Goal: Transaction & Acquisition: Purchase product/service

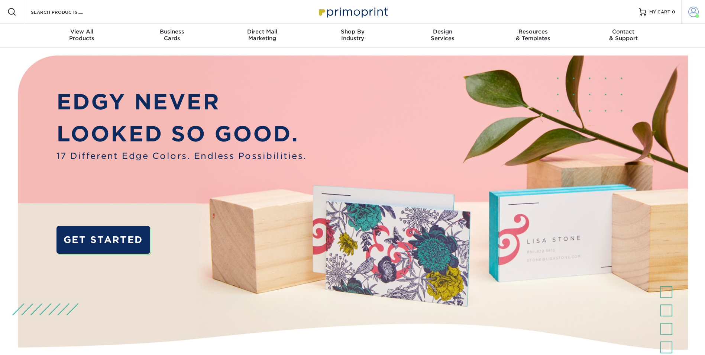
click at [692, 10] on span at bounding box center [694, 12] width 10 height 10
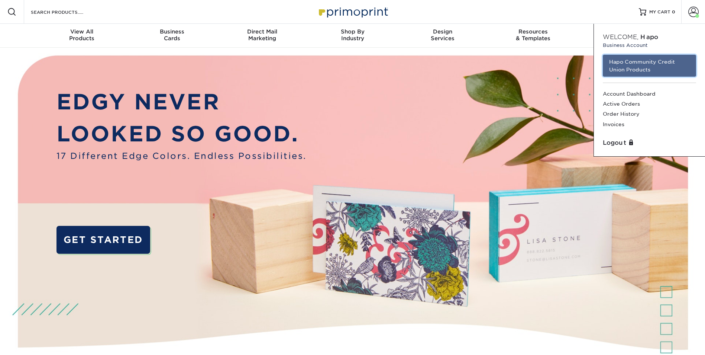
click at [620, 66] on link "Hapo Community Credit Union Products" at bounding box center [649, 66] width 93 height 22
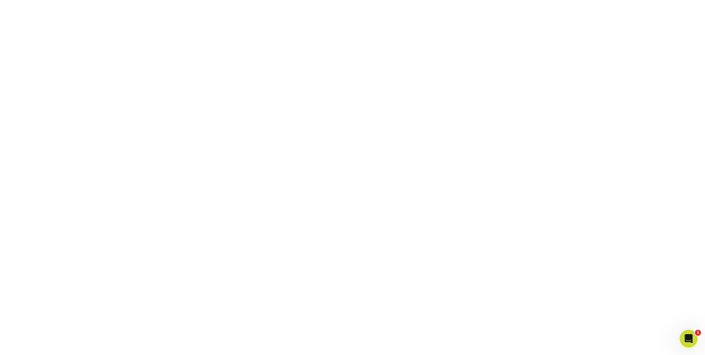
scroll to position [130, 0]
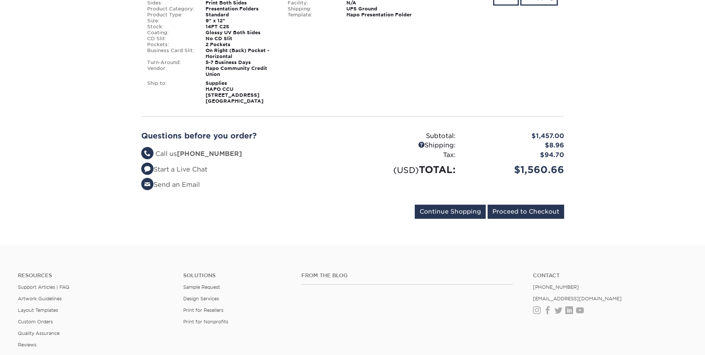
scroll to position [186, 0]
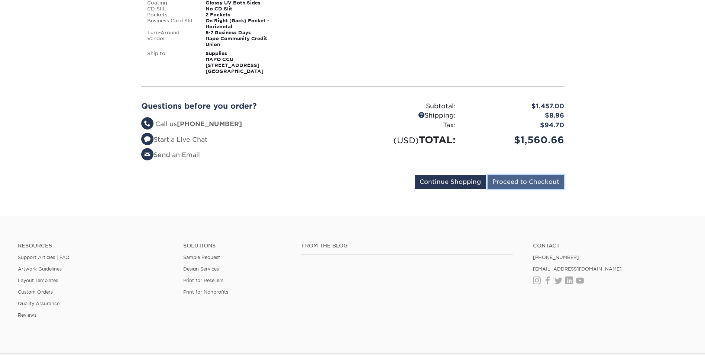
click at [521, 182] on input "Proceed to Checkout" at bounding box center [526, 182] width 77 height 14
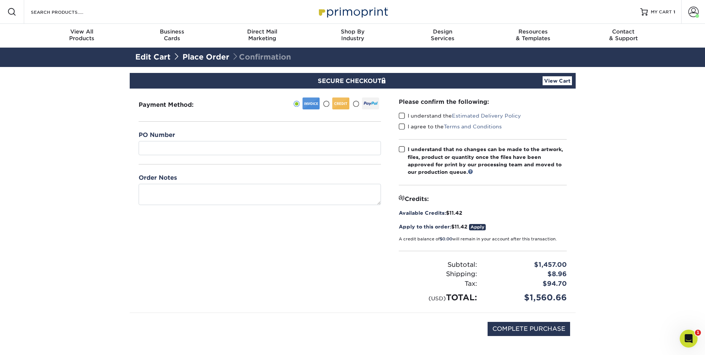
click at [405, 112] on span at bounding box center [402, 115] width 6 height 7
click at [0, 0] on input "I understand the Estimated Delivery Policy" at bounding box center [0, 0] width 0 height 0
click at [405, 126] on span at bounding box center [402, 126] width 6 height 7
click at [0, 0] on input "I agree to the Terms and Conditions" at bounding box center [0, 0] width 0 height 0
click at [401, 150] on span at bounding box center [402, 149] width 6 height 7
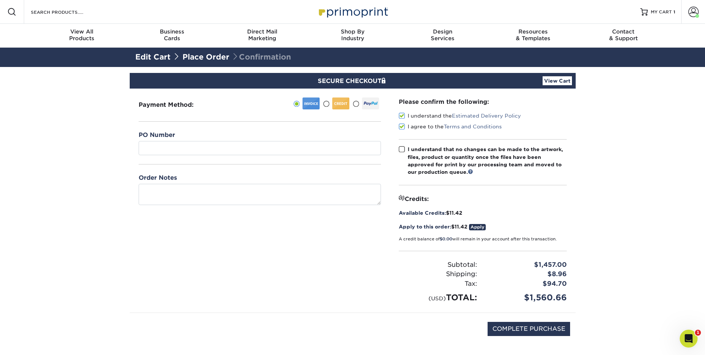
click at [0, 0] on input "I understand that no changes can be made to the artwork, files, product or quan…" at bounding box center [0, 0] width 0 height 0
click at [517, 324] on input "COMPLETE PURCHASE" at bounding box center [529, 329] width 83 height 14
type input "PROCESSING, PLEASE WAIT..."
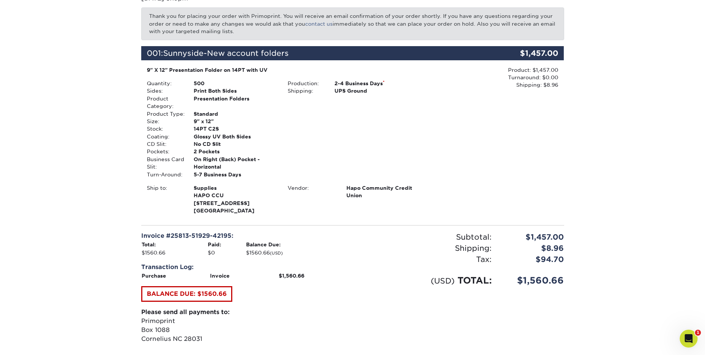
scroll to position [149, 0]
